Goal: Task Accomplishment & Management: Manage account settings

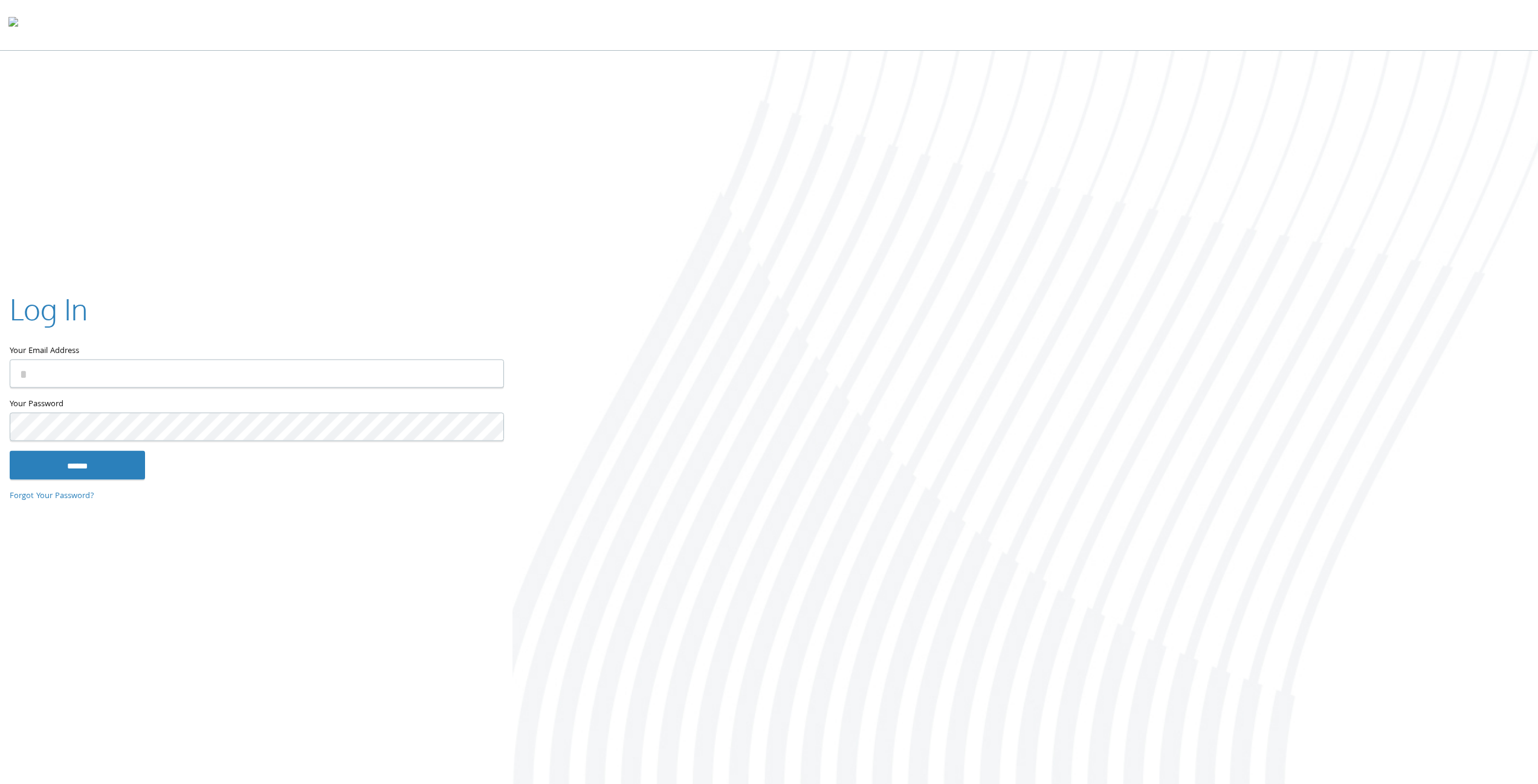
click at [189, 372] on input "Your Email Address" at bounding box center [256, 373] width 494 height 28
type input "**********"
click at [9, 450] on input "******" at bounding box center [77, 464] width 136 height 29
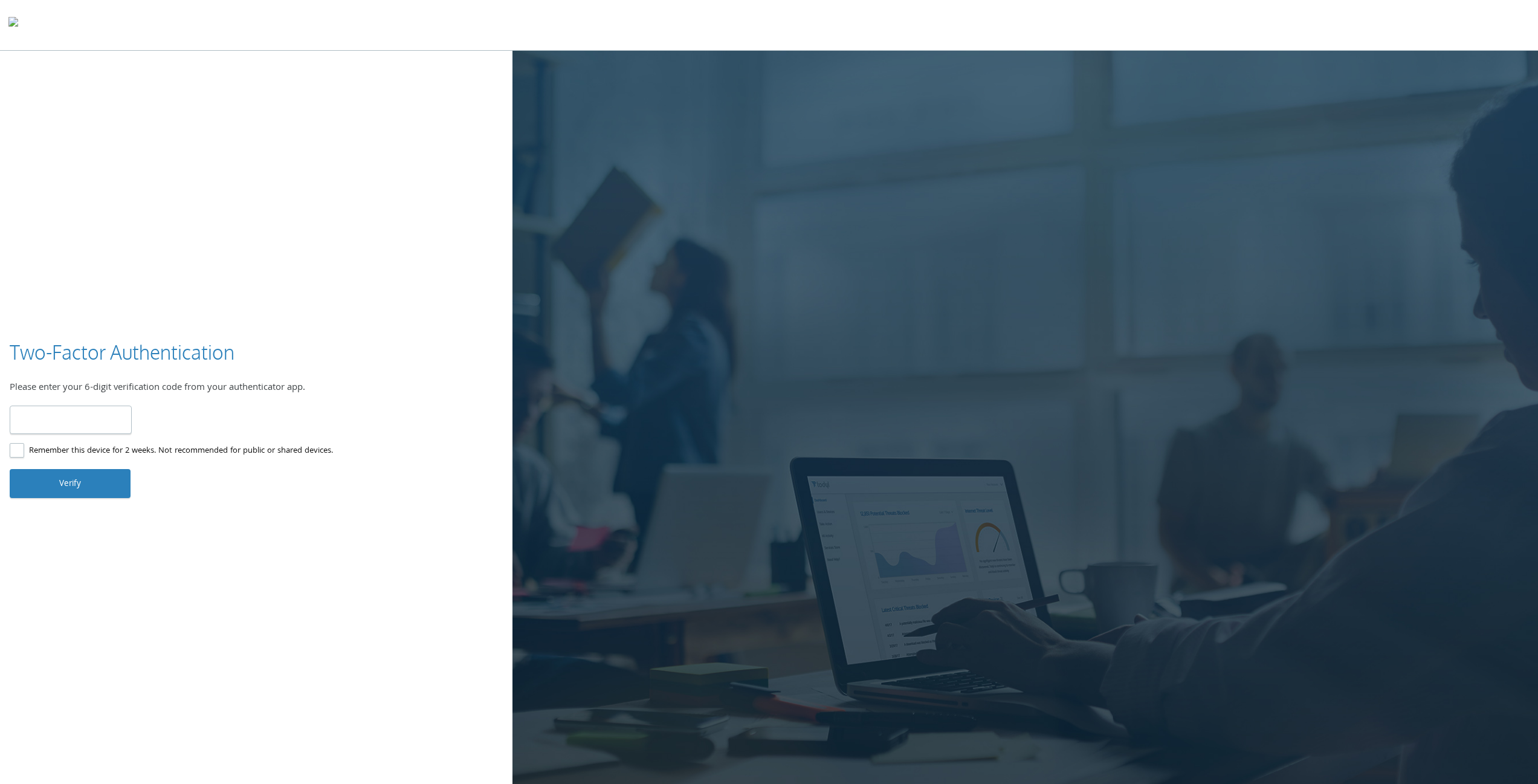
type input "******"
